Goal: Task Accomplishment & Management: Manage account settings

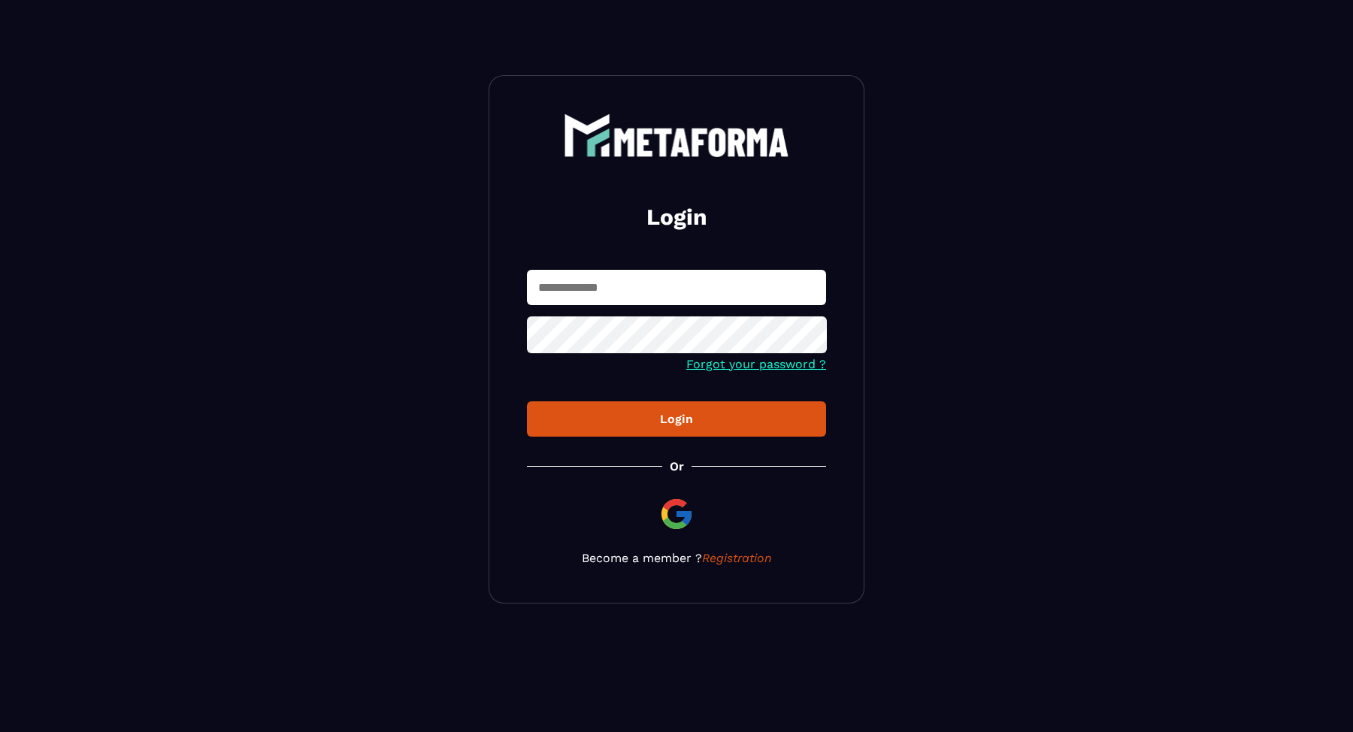
type input "**********"
click at [649, 431] on button "Login" at bounding box center [676, 418] width 299 height 35
